Goal: Register for event/course

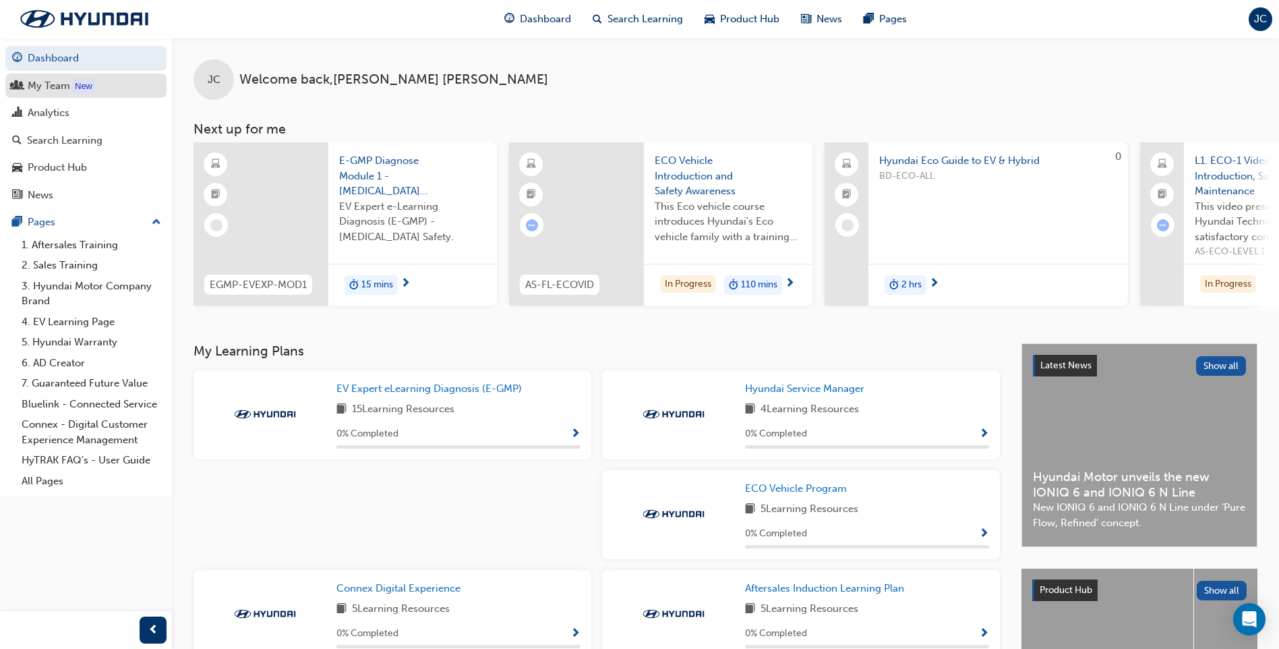
click at [55, 88] on div "My Team" at bounding box center [49, 86] width 42 height 16
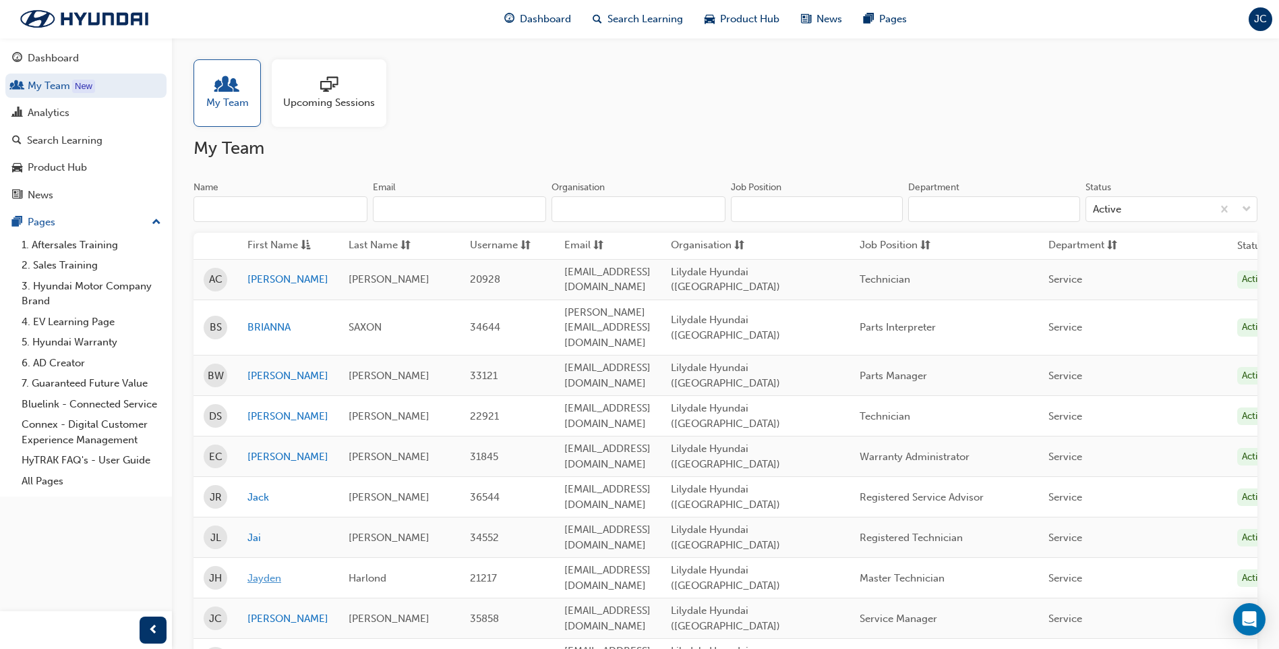
click at [299, 571] on link "Jayden" at bounding box center [288, 579] width 81 height 16
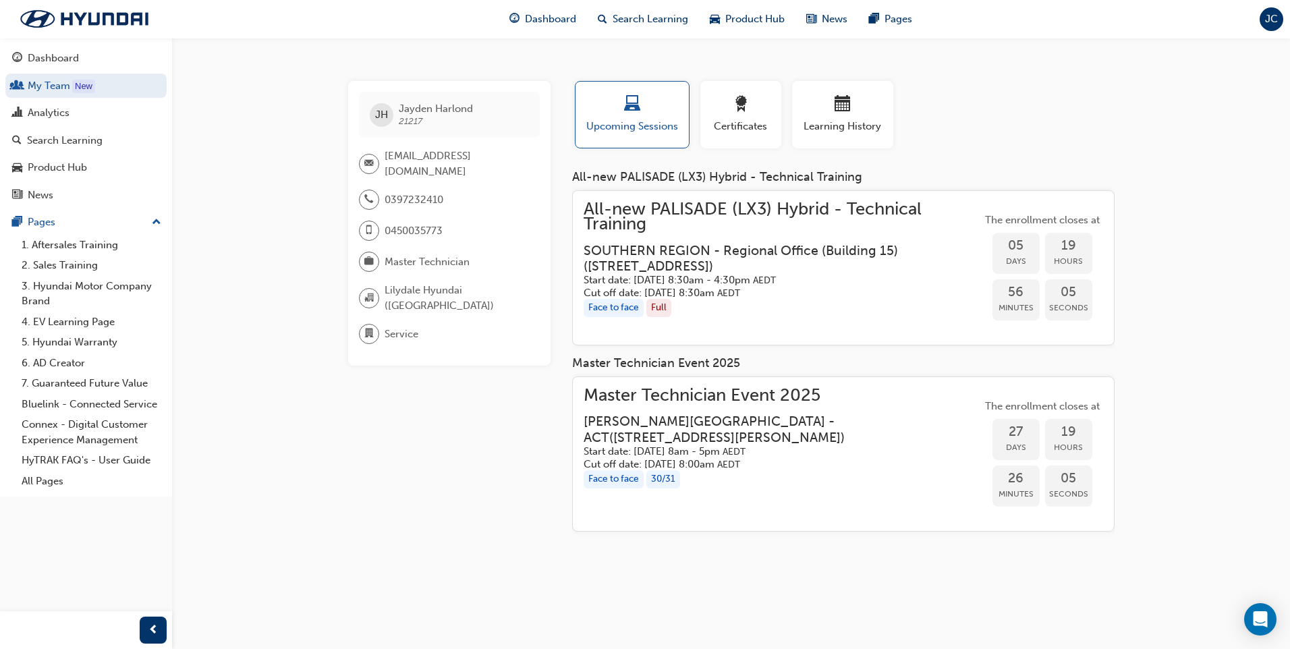
click at [641, 478] on div "Face to face" at bounding box center [613, 479] width 60 height 18
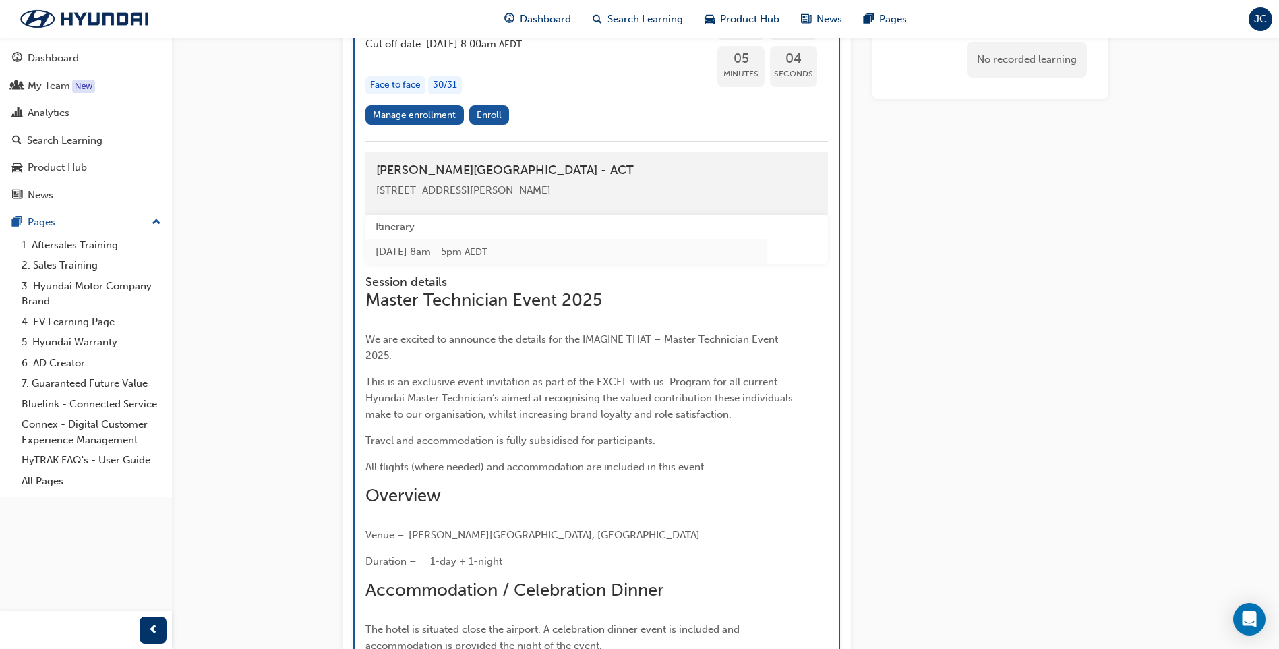
scroll to position [1754, 0]
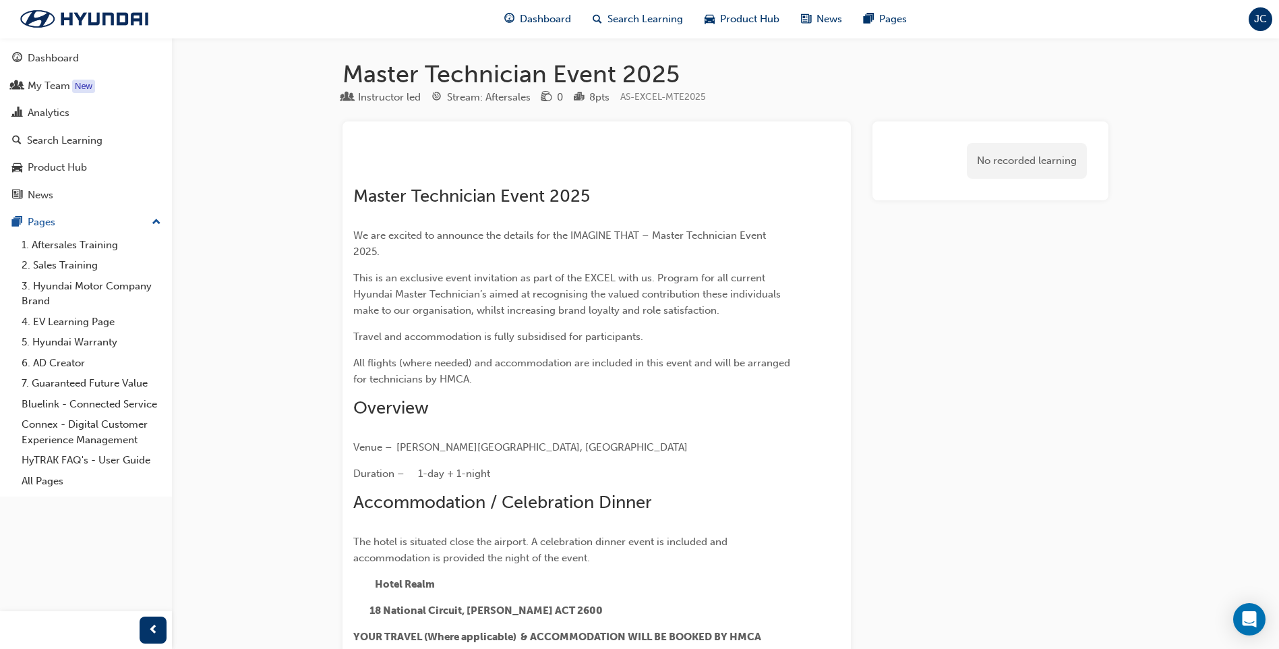
scroll to position [1754, 0]
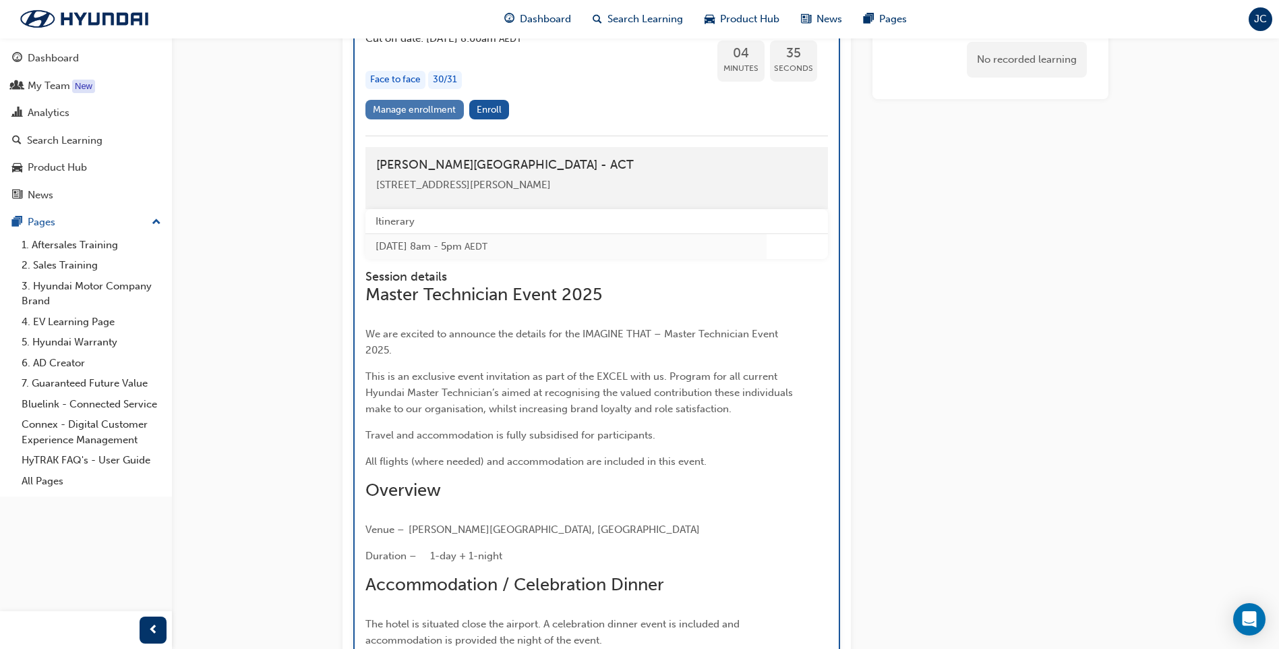
click at [405, 119] on link "Manage enrollment" at bounding box center [415, 110] width 98 height 20
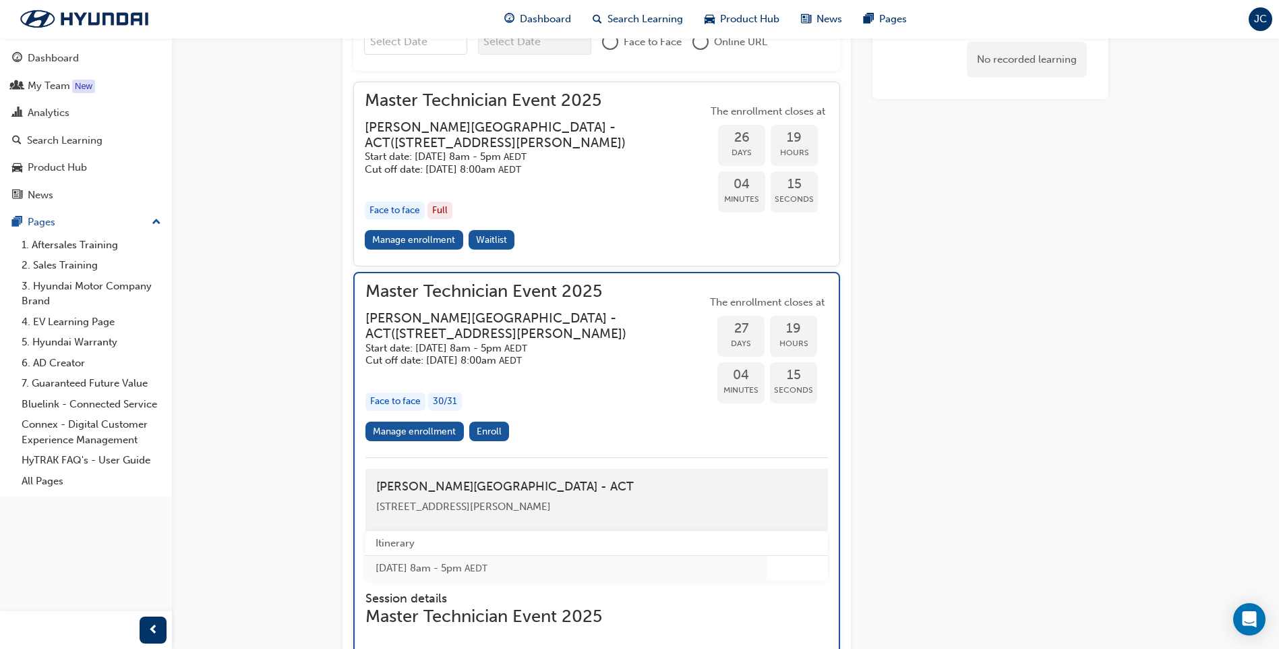
scroll to position [1416, 0]
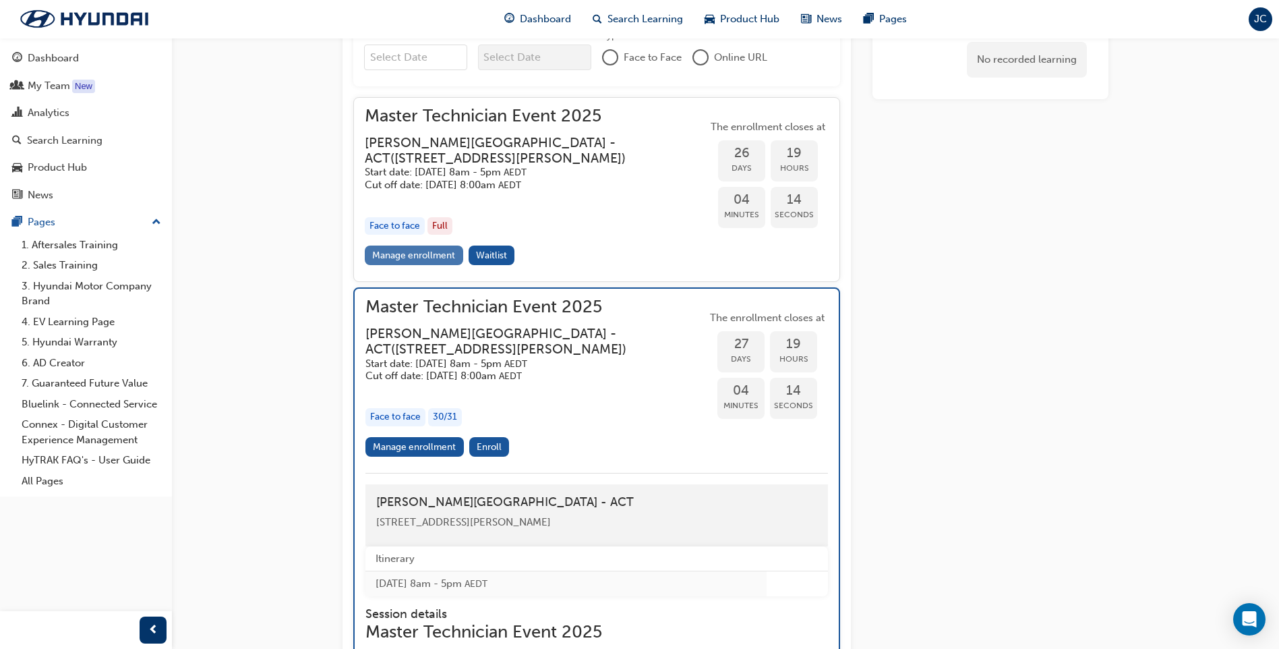
click at [400, 265] on link "Manage enrollment" at bounding box center [414, 256] width 98 height 20
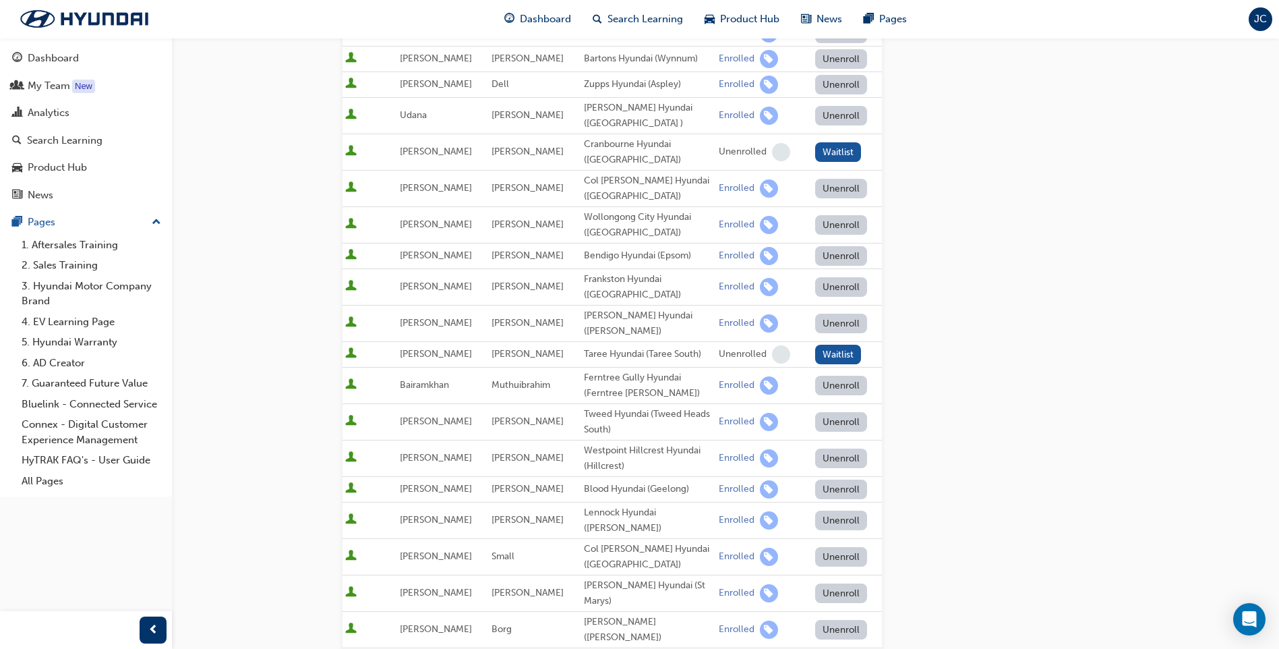
scroll to position [877, 0]
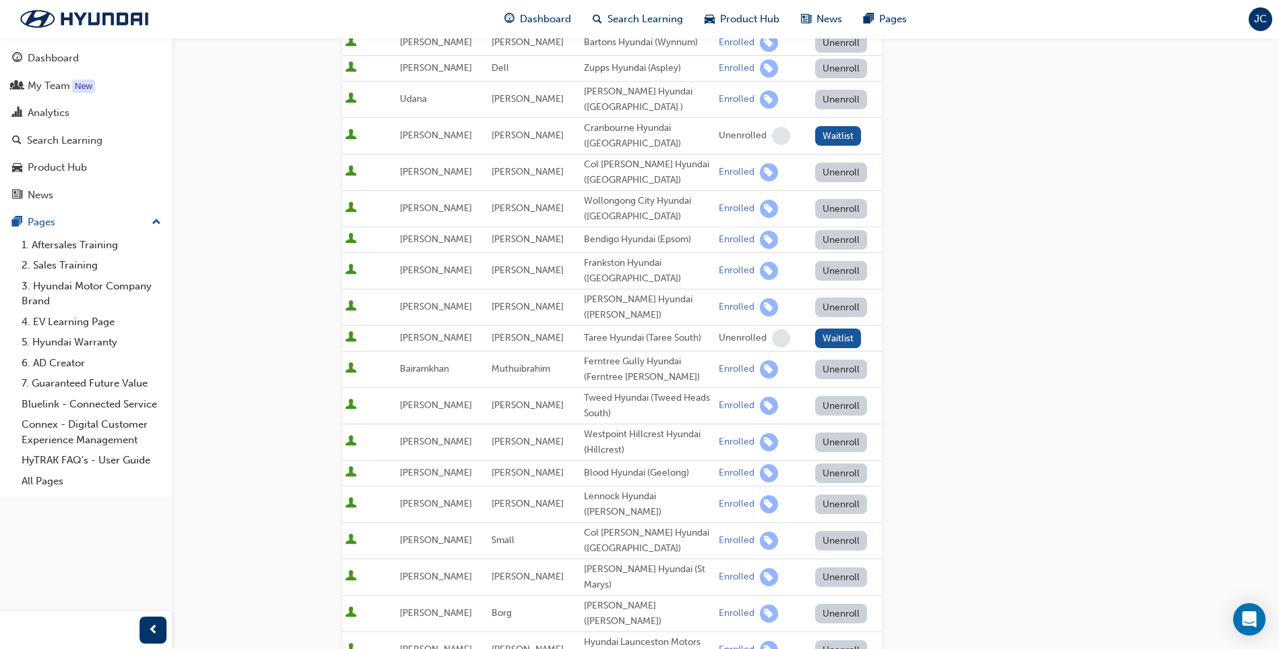
drag, startPoint x: 413, startPoint y: 484, endPoint x: 413, endPoint y: 496, distance: 12.2
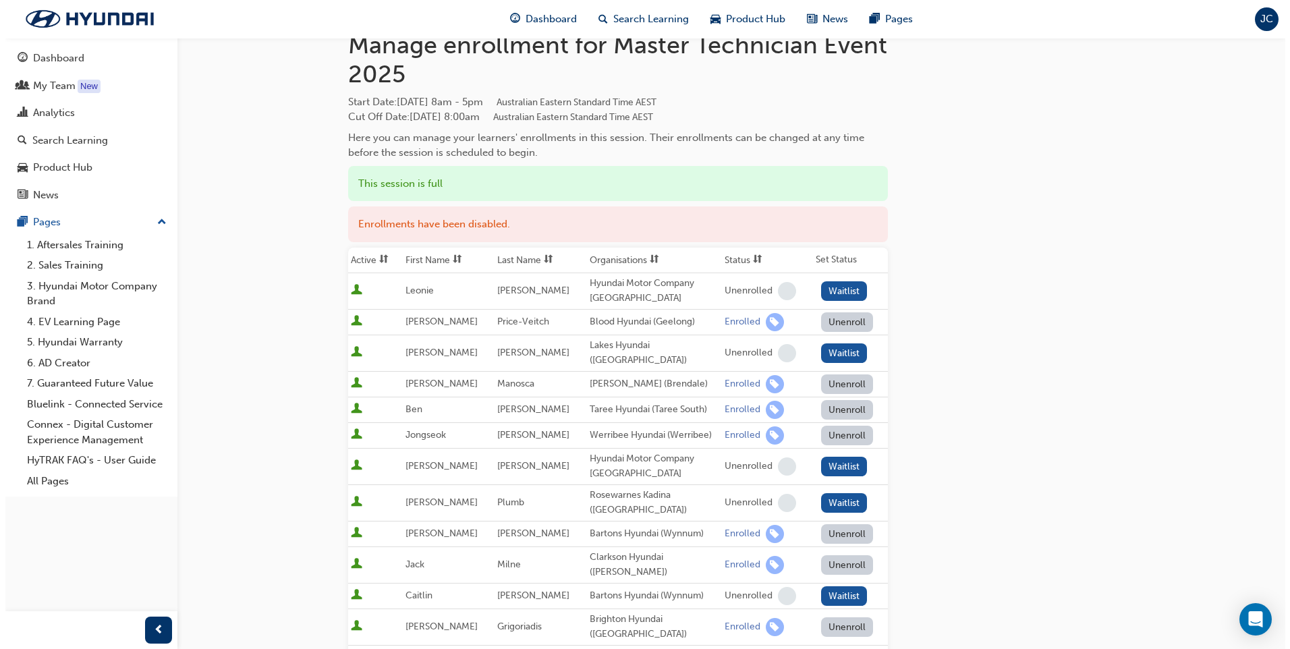
scroll to position [0, 0]
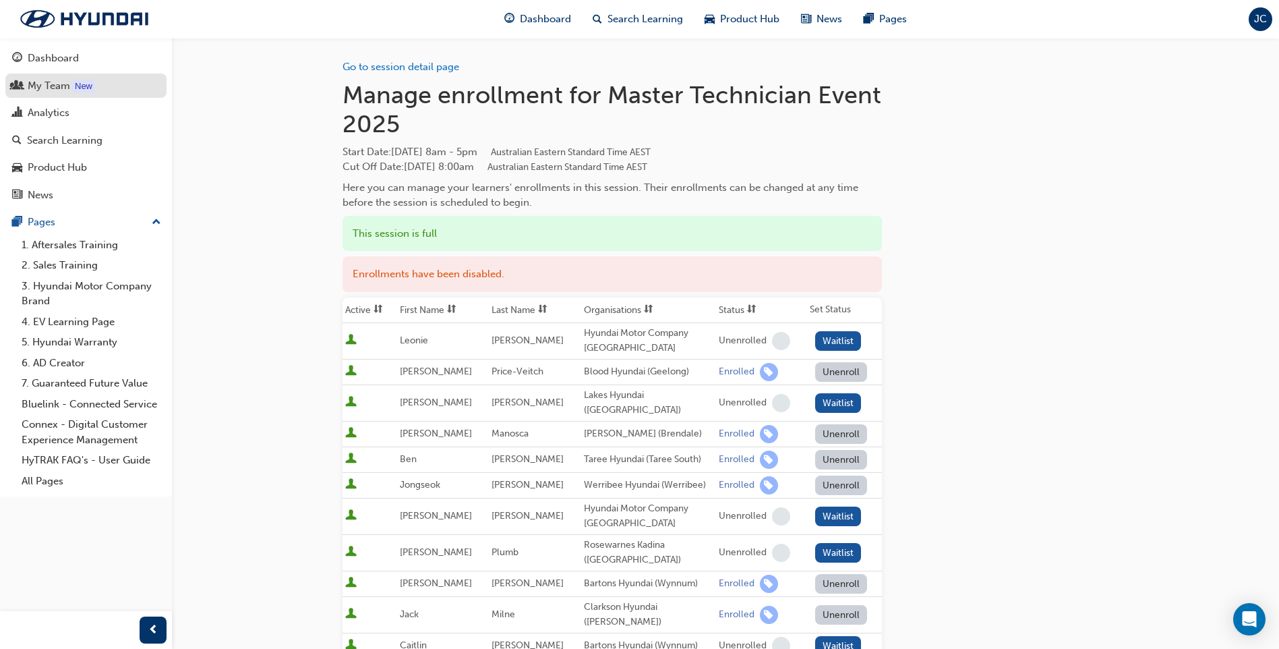
click at [65, 80] on div "My Team" at bounding box center [49, 86] width 42 height 16
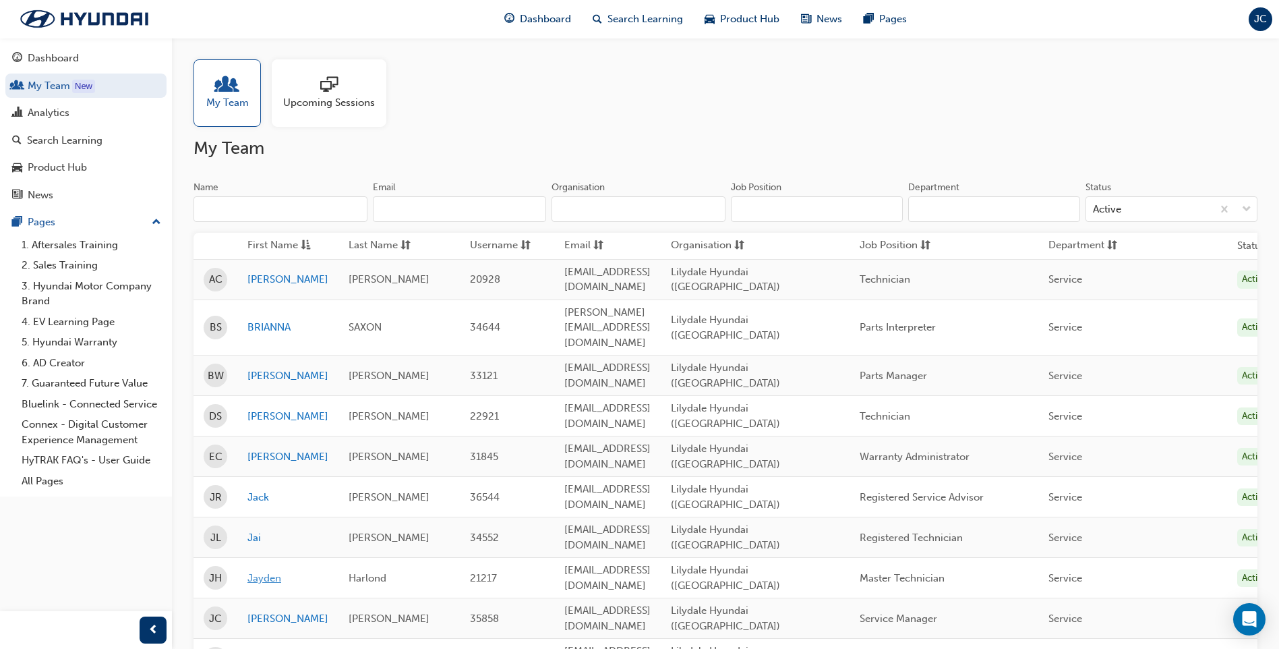
click at [306, 571] on link "Jayden" at bounding box center [288, 579] width 81 height 16
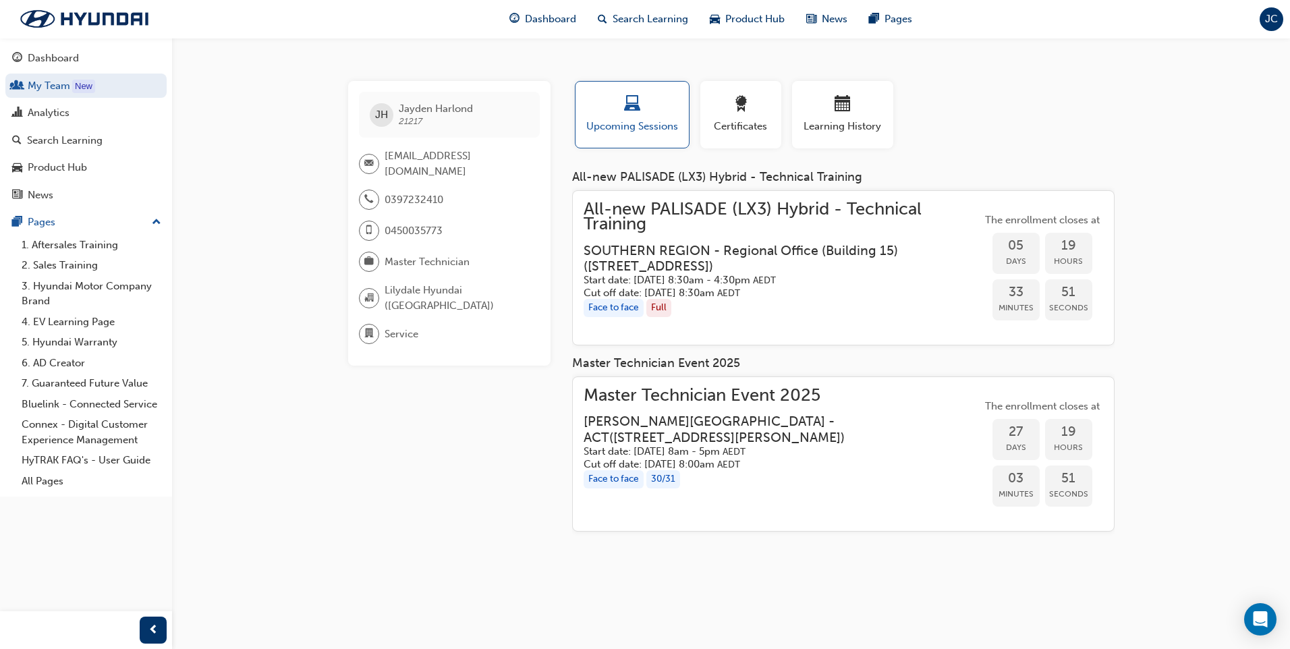
click at [738, 415] on h3 "[PERSON_NAME][GEOGRAPHIC_DATA] - [GEOGRAPHIC_DATA] ( [STREET_ADDRESS][PERSON_NA…" at bounding box center [771, 429] width 376 height 32
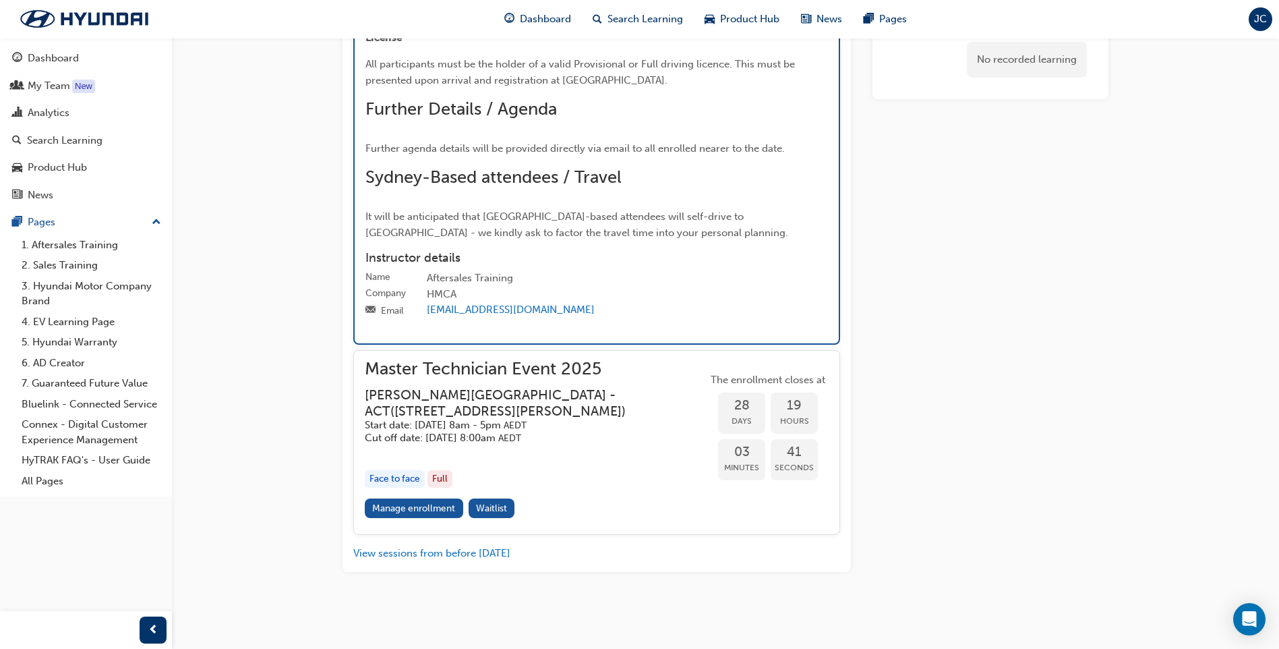
scroll to position [2899, 0]
click at [428, 502] on link "Manage enrollment" at bounding box center [414, 508] width 98 height 20
